Goal: Information Seeking & Learning: Find specific page/section

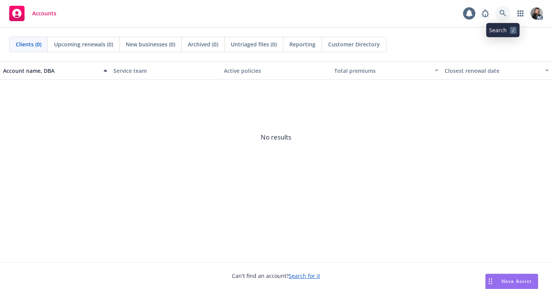
click at [502, 10] on icon at bounding box center [503, 13] width 7 height 7
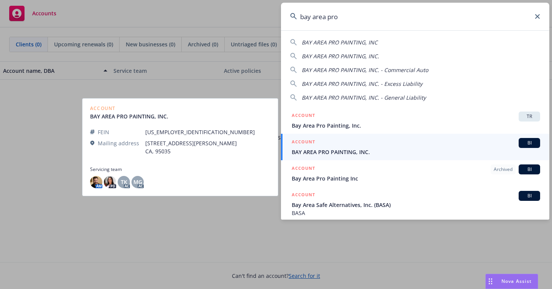
type input "bay area pro"
click at [334, 142] on div "ACCOUNT BI" at bounding box center [416, 143] width 249 height 10
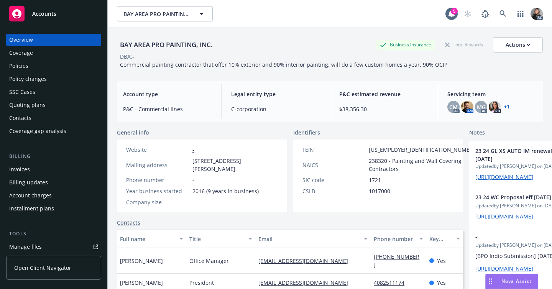
click at [45, 63] on div "Policies" at bounding box center [53, 66] width 89 height 12
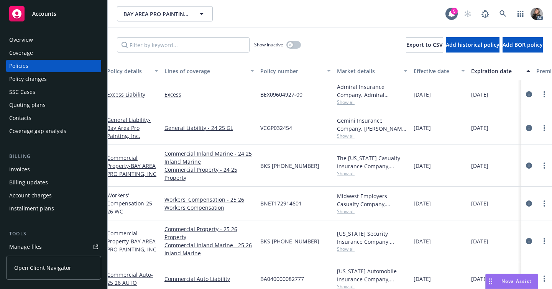
scroll to position [36, 4]
click at [501, 11] on icon at bounding box center [503, 13] width 7 height 7
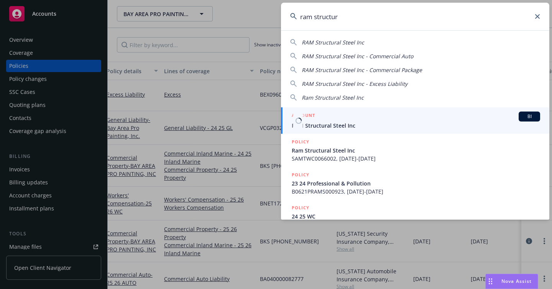
type input "ram structur"
click at [427, 118] on div "ACCOUNT BI" at bounding box center [416, 117] width 249 height 10
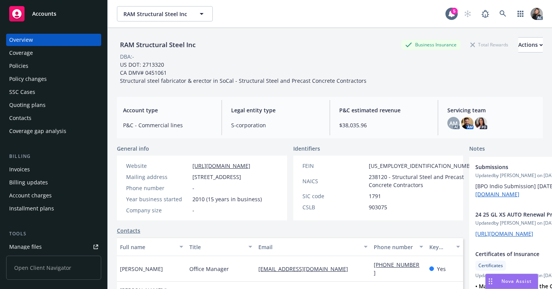
click at [28, 65] on div "Policies" at bounding box center [53, 66] width 89 height 12
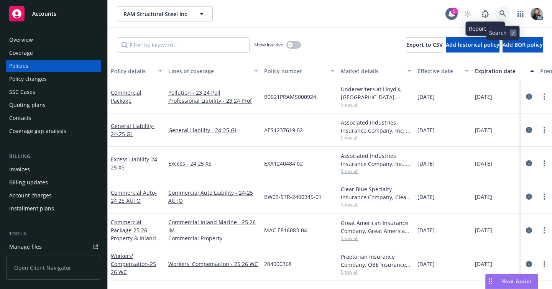
click at [501, 13] on icon at bounding box center [503, 13] width 7 height 7
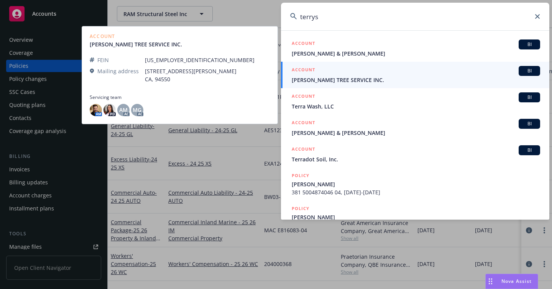
type input "terrys"
click at [455, 69] on div "ACCOUNT BI" at bounding box center [416, 71] width 249 height 10
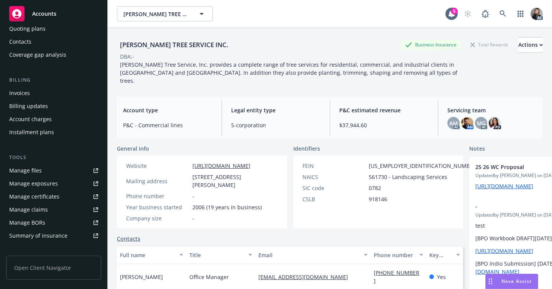
scroll to position [81, 0]
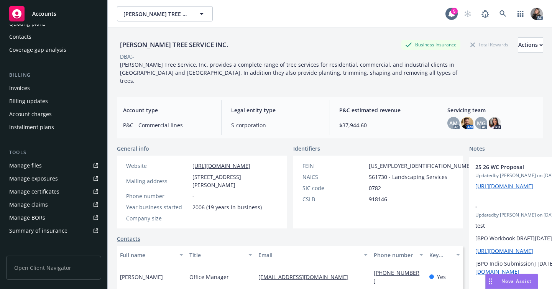
click at [46, 204] on div "Manage claims" at bounding box center [28, 205] width 39 height 12
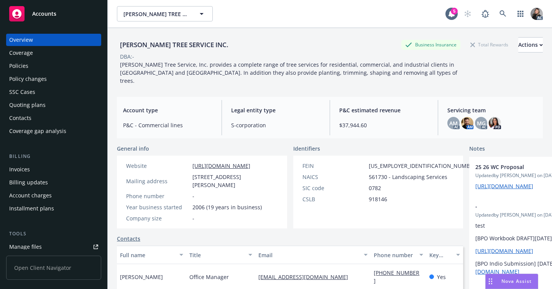
click at [52, 63] on div "Policies" at bounding box center [53, 66] width 89 height 12
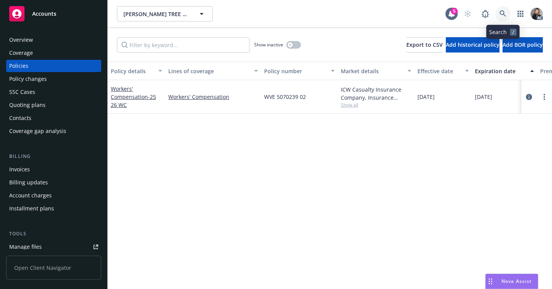
click at [500, 10] on icon at bounding box center [503, 13] width 7 height 7
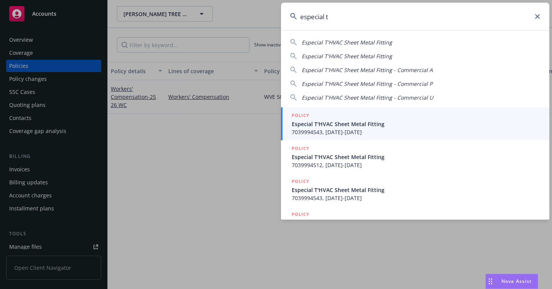
click at [367, 43] on span "Especial T'HVAC Sheet Metal Fitting" at bounding box center [347, 42] width 91 height 7
type input "Especial T'HVAC Sheet Metal Fitting"
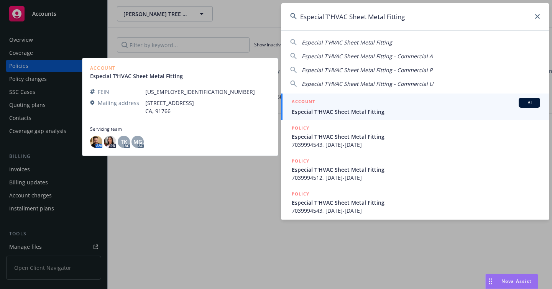
click at [404, 107] on div "ACCOUNT BI" at bounding box center [416, 103] width 249 height 10
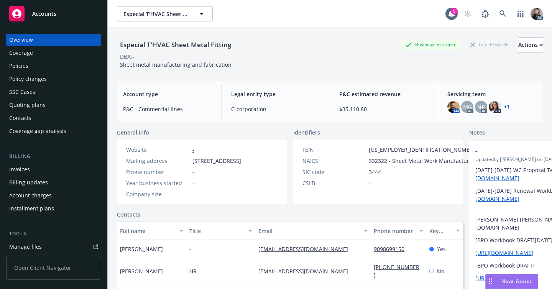
click at [24, 70] on div "Policies" at bounding box center [18, 66] width 19 height 12
